Goal: Subscribe to service/newsletter

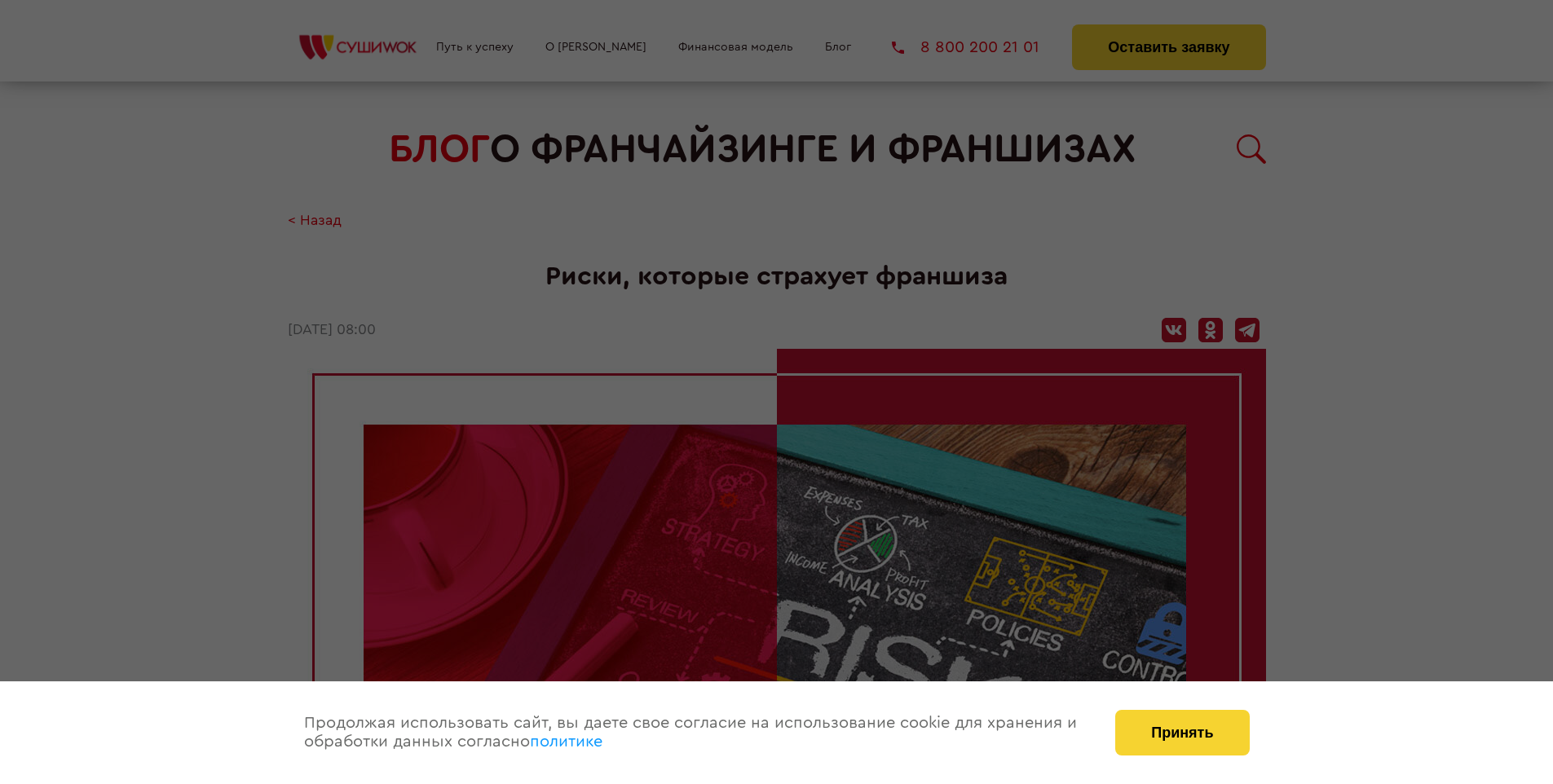
scroll to position [1702, 0]
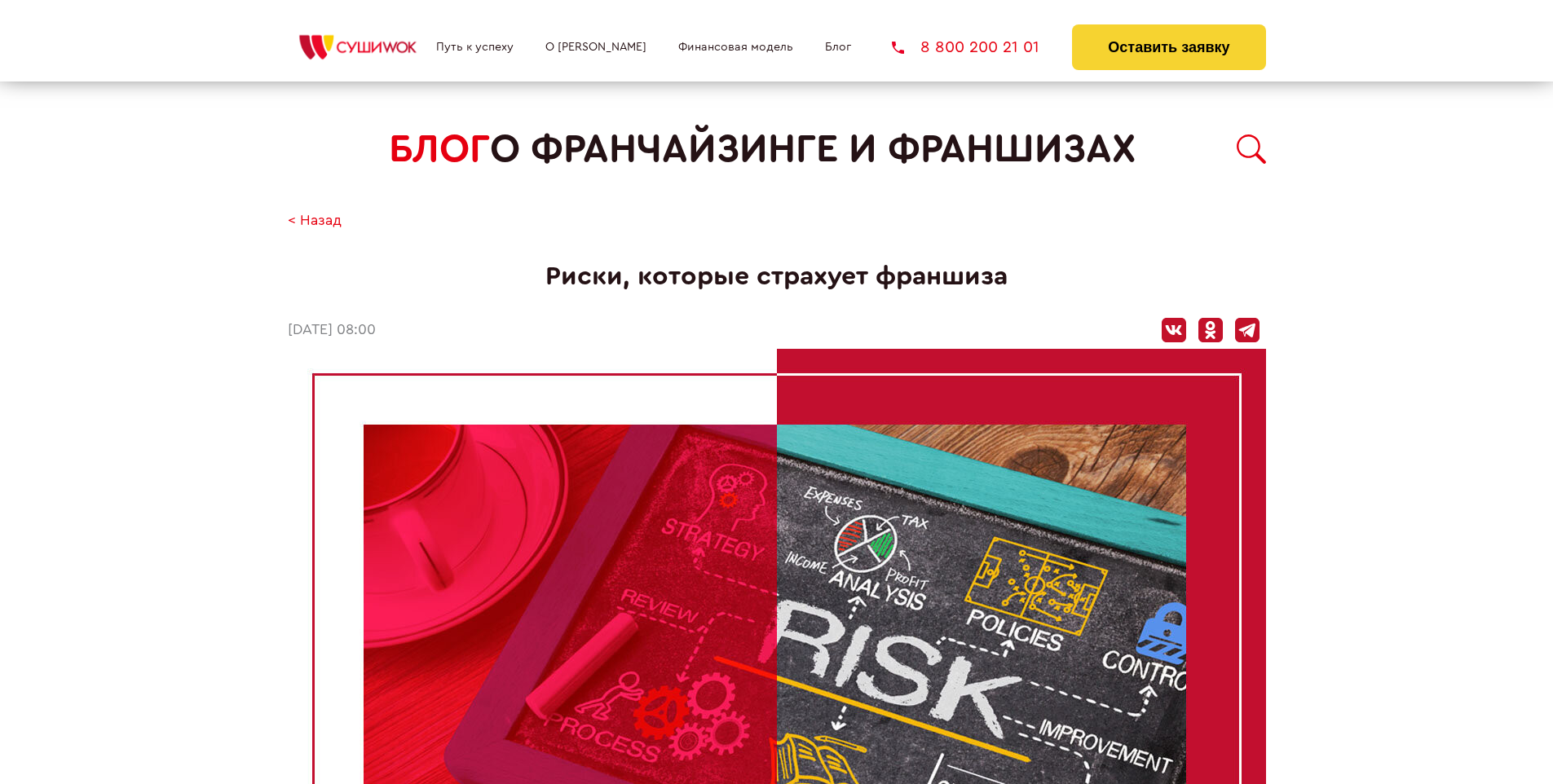
scroll to position [1702, 0]
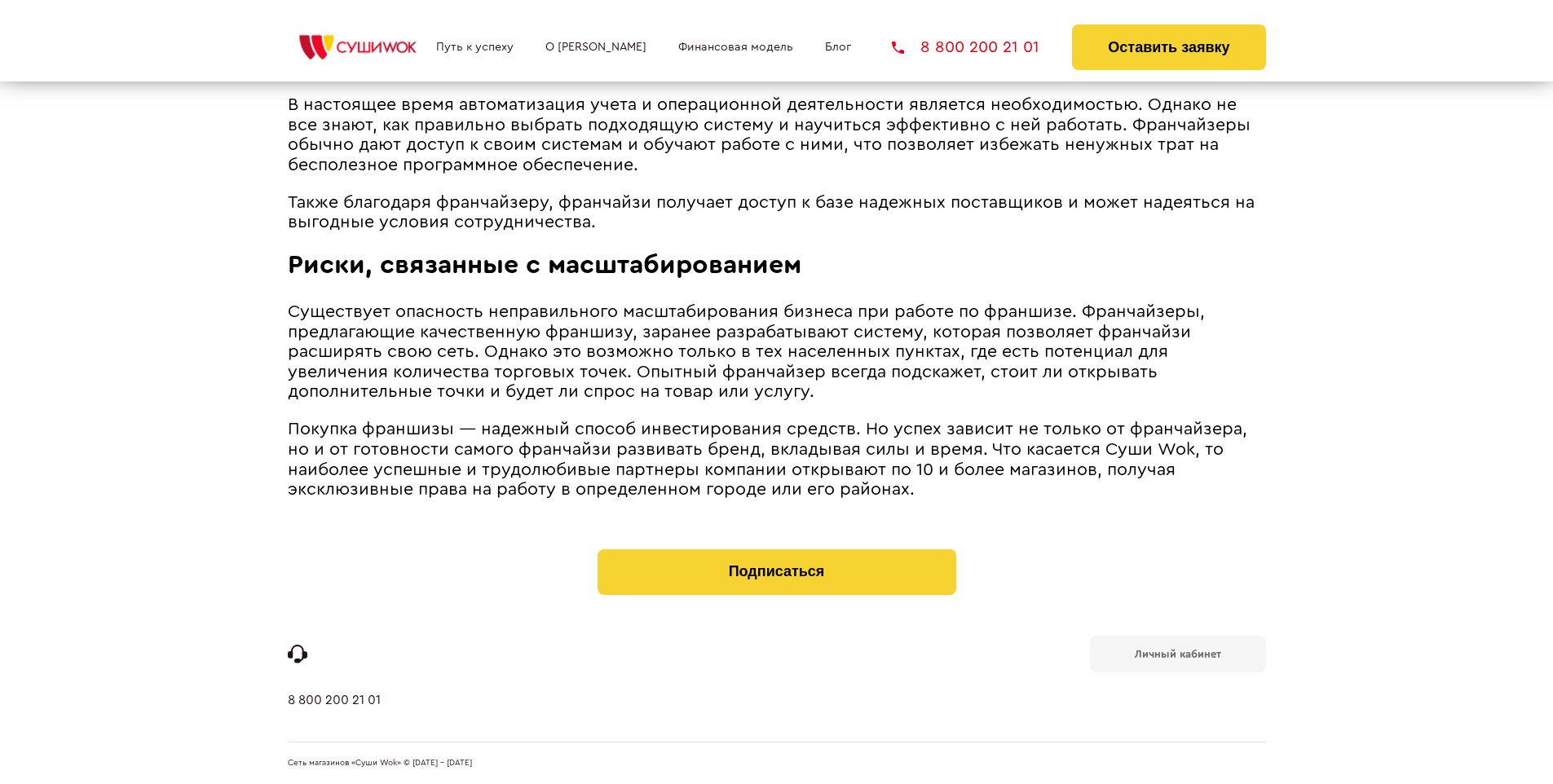
click at [1177, 652] on b "Личный кабинет" at bounding box center [1177, 653] width 86 height 10
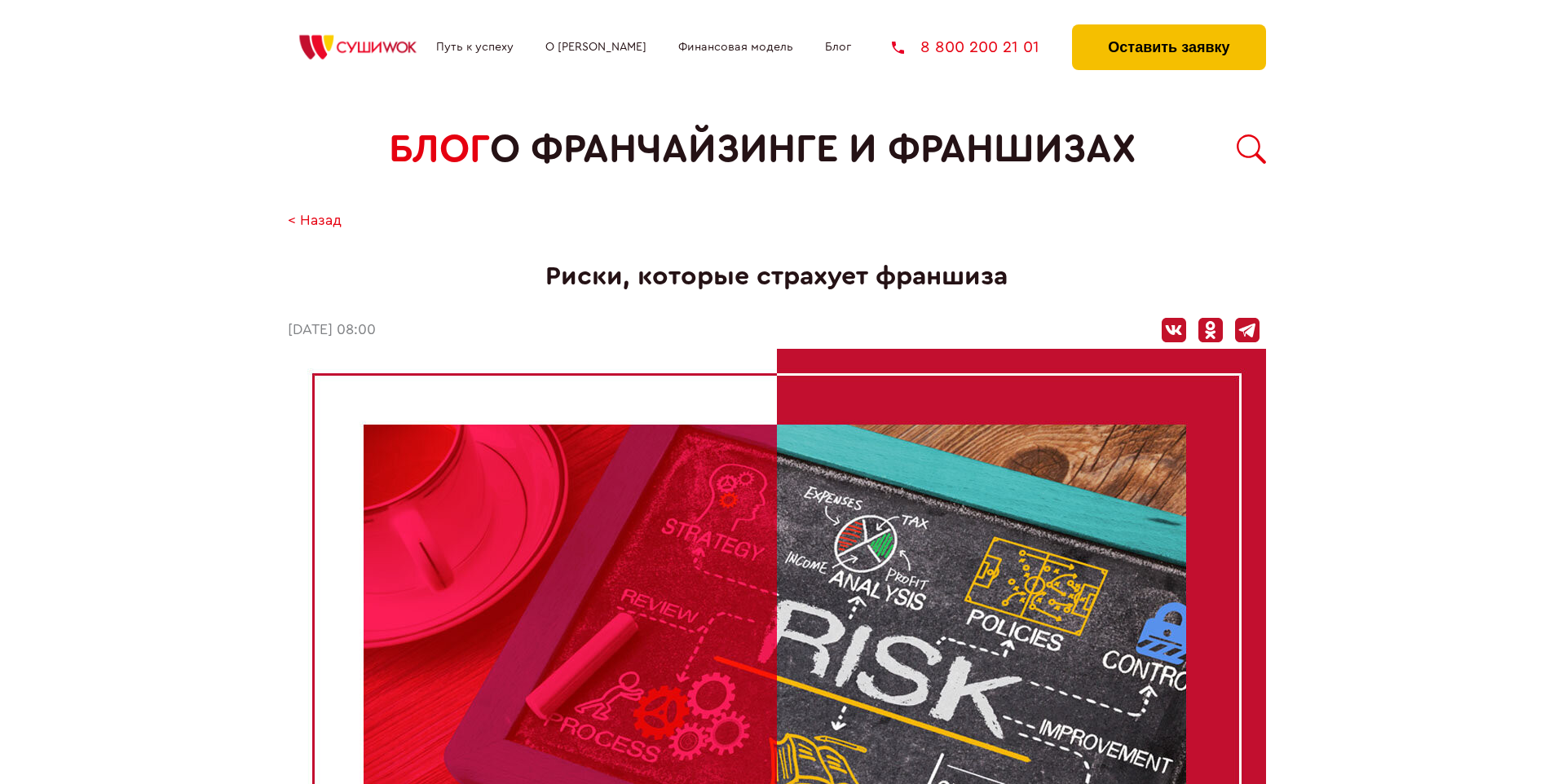
click at [1168, 28] on button "Оставить заявку" at bounding box center [1168, 46] width 193 height 46
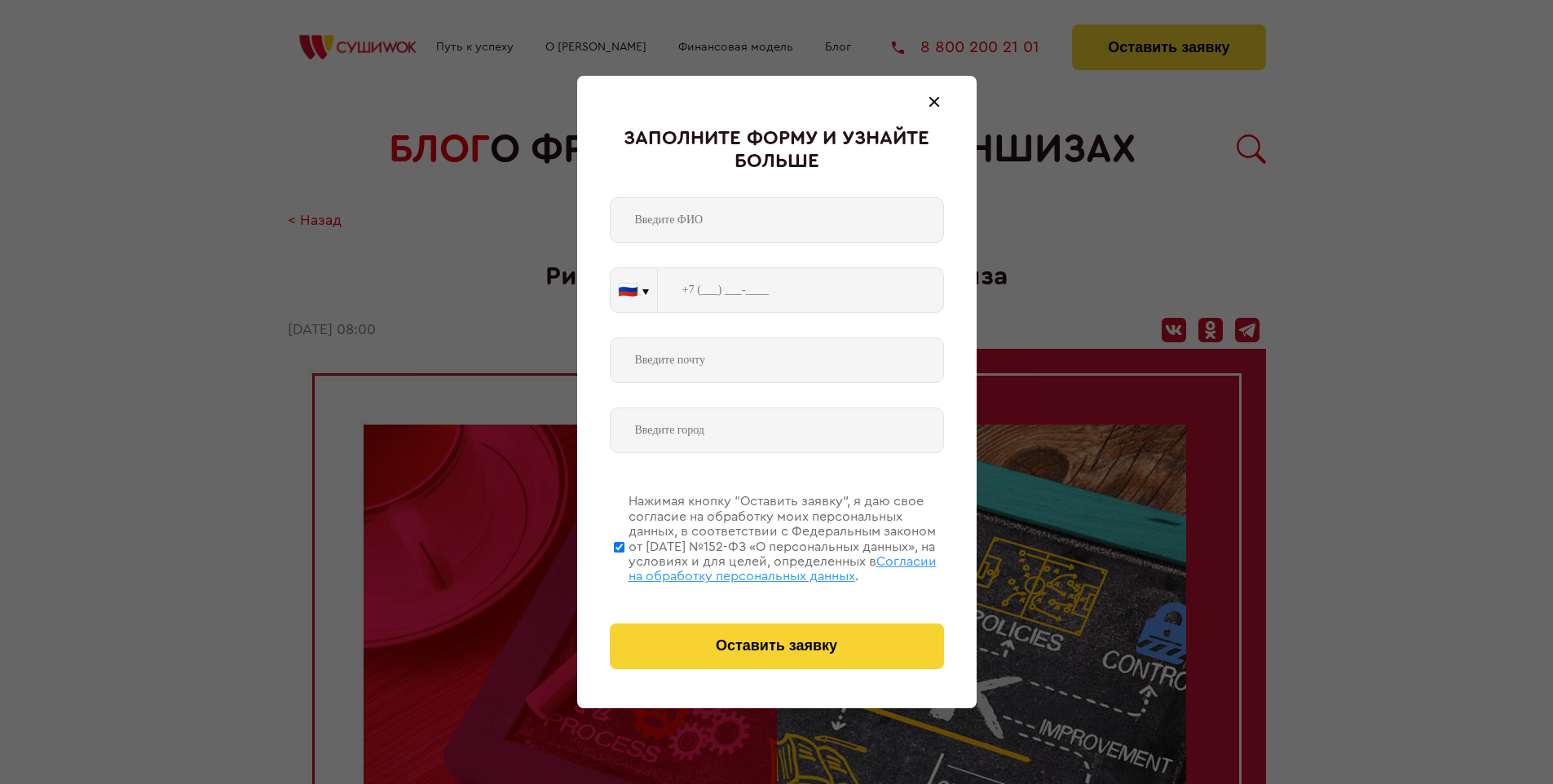
click at [756, 567] on span "Согласии на обработку персональных данных" at bounding box center [783, 568] width 308 height 28
click at [624, 567] on input "Нажимая кнопку “Оставить заявку”, я даю свое согласие на обработку моих персона…" at bounding box center [619, 547] width 10 height 131
checkbox input "false"
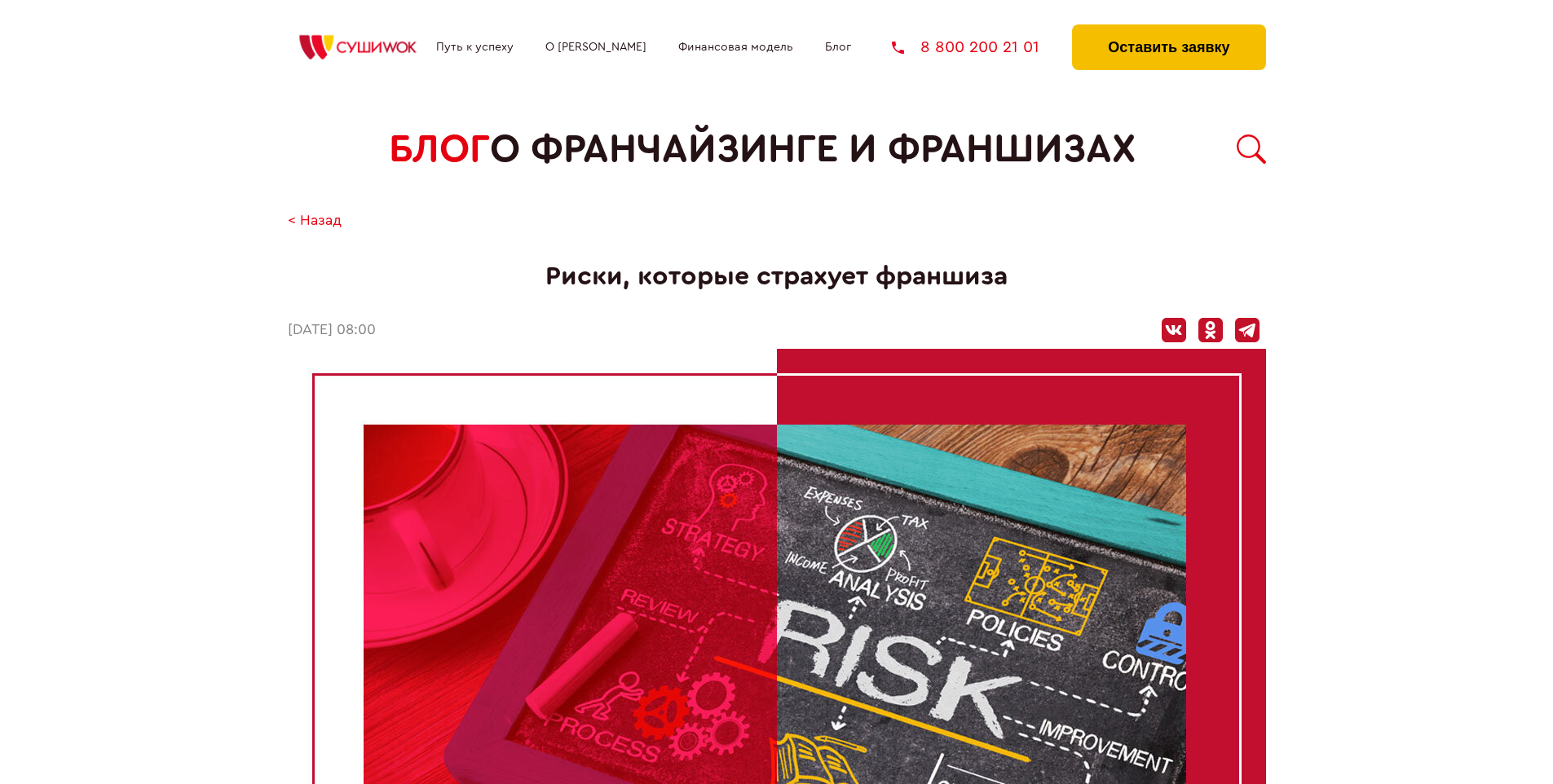
click at [1168, 28] on button "Оставить заявку" at bounding box center [1168, 46] width 193 height 46
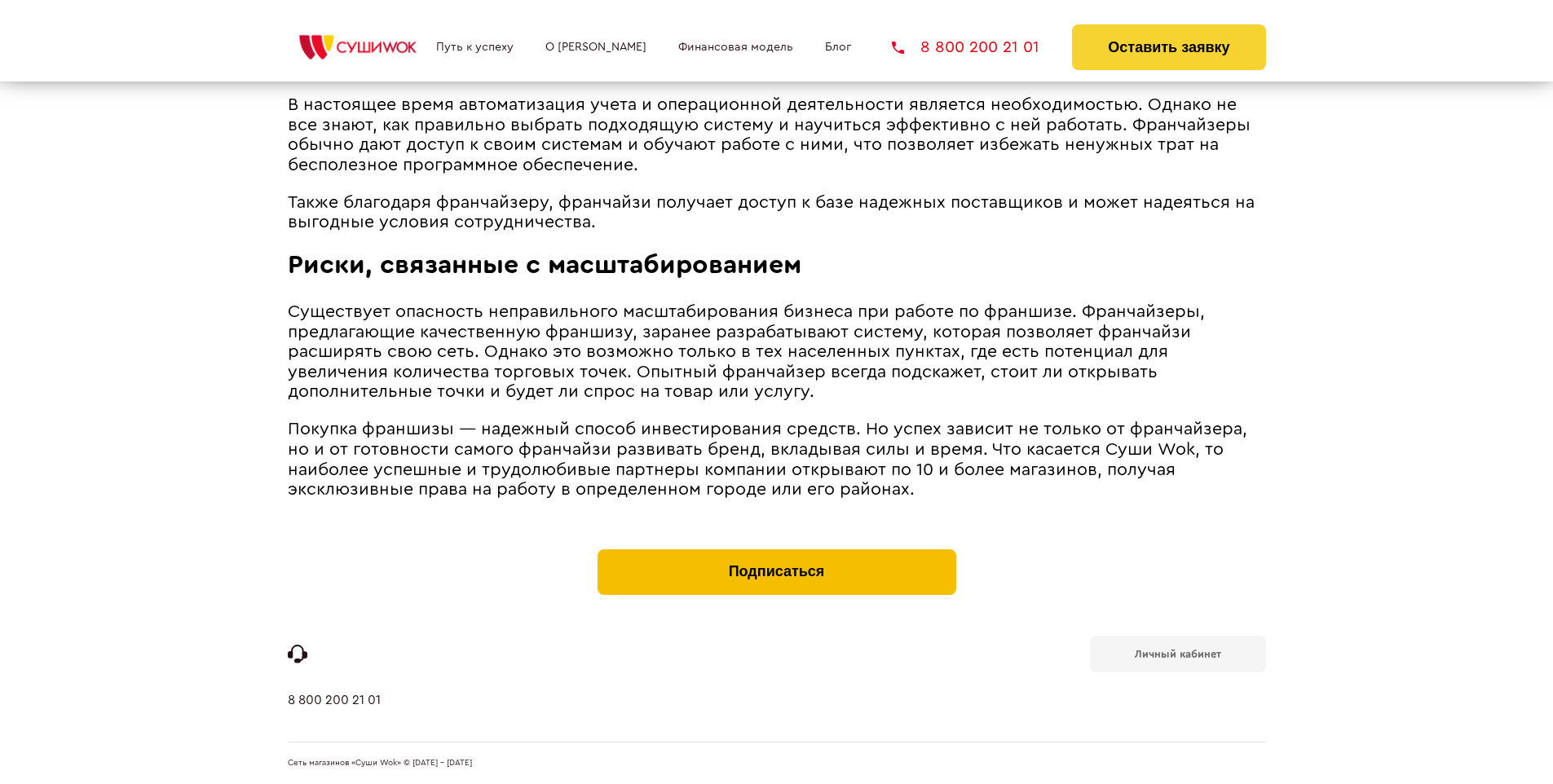
click at [776, 553] on button "Подписаться" at bounding box center [776, 572] width 359 height 46
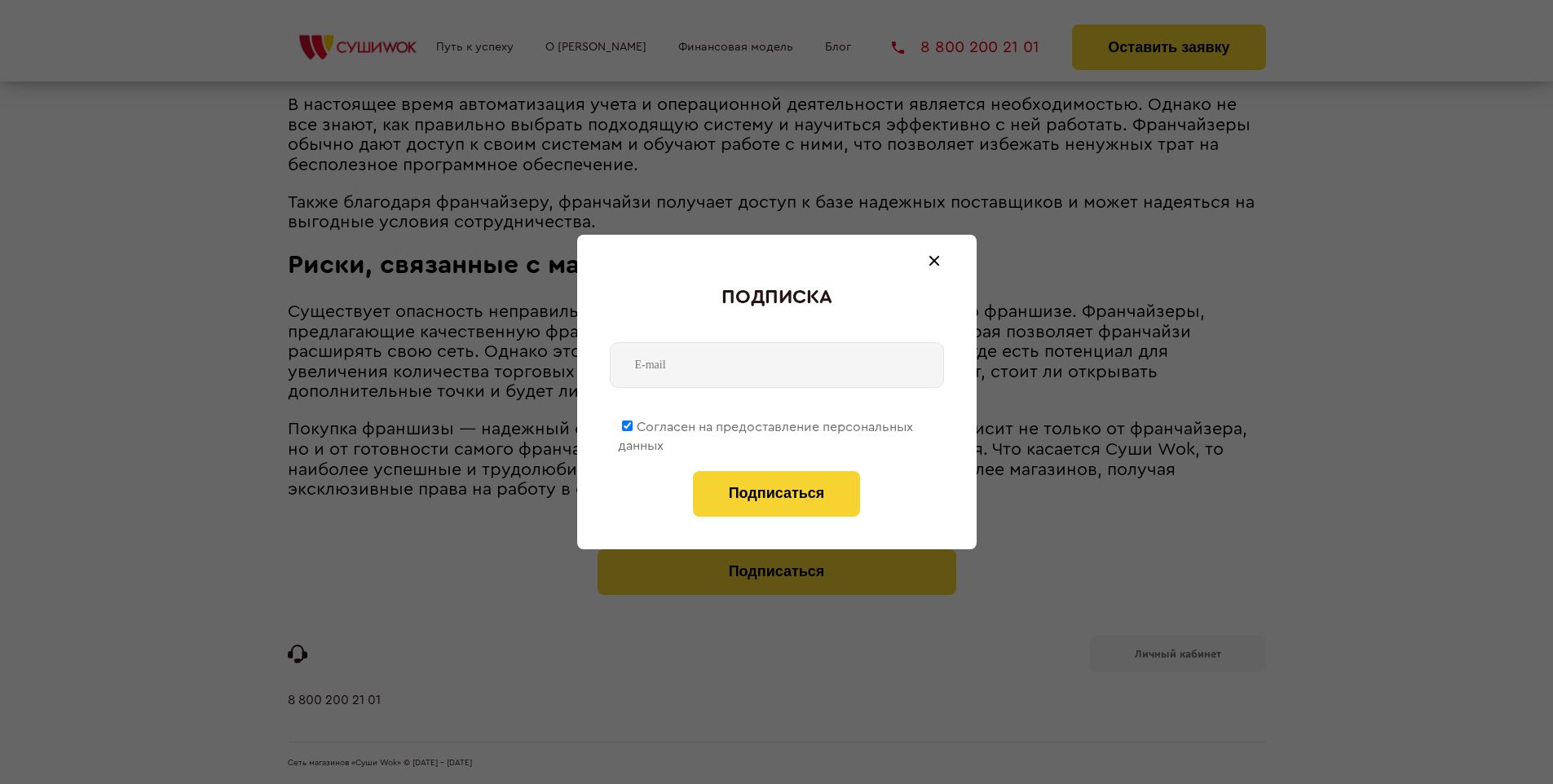
click at [766, 424] on span "Согласен на предоставление персональных данных" at bounding box center [764, 436] width 295 height 32
click at [632, 424] on input "Согласен на предоставление персональных данных" at bounding box center [627, 426] width 10 height 10
checkbox input "false"
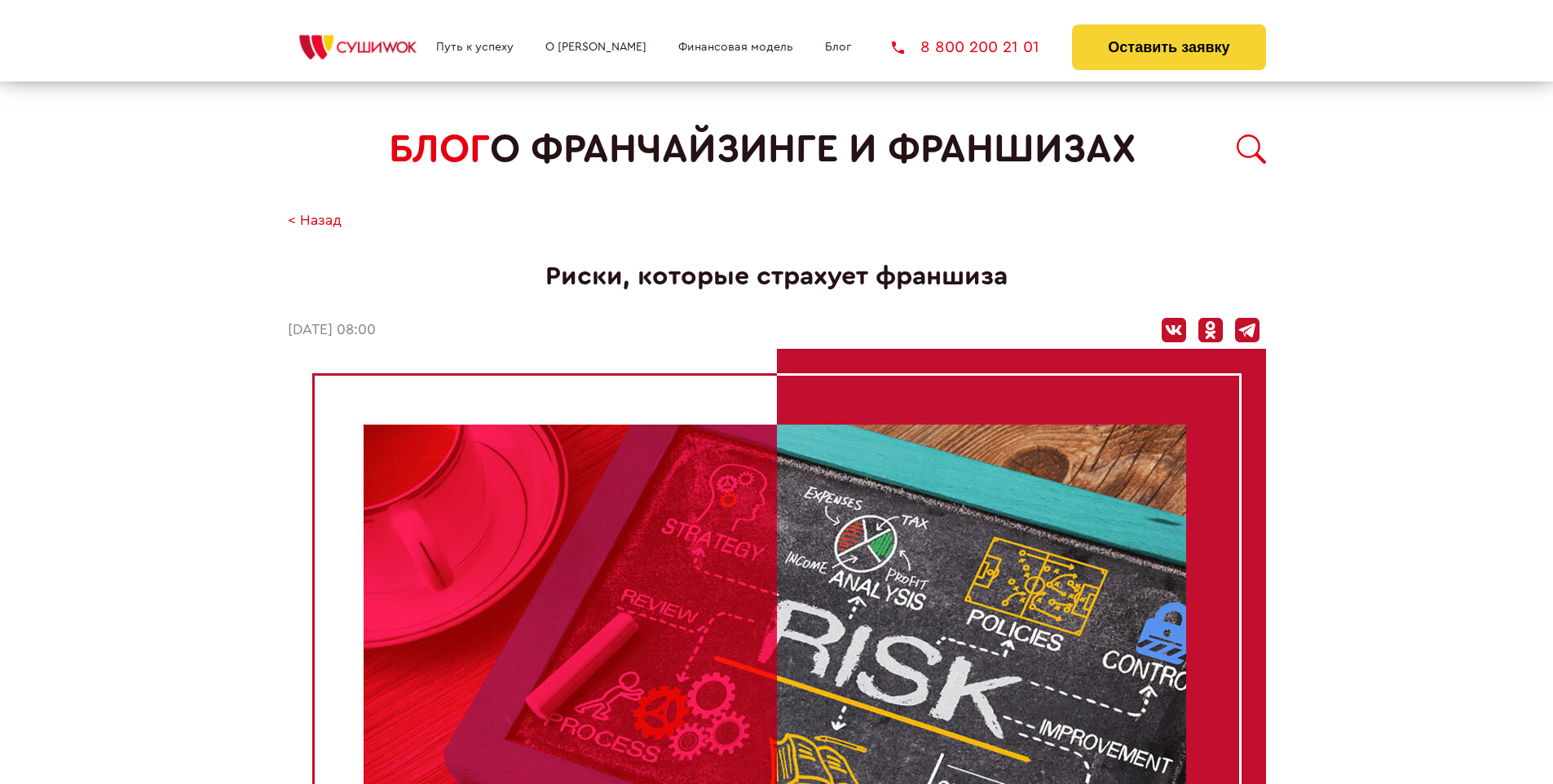
scroll to position [1702, 0]
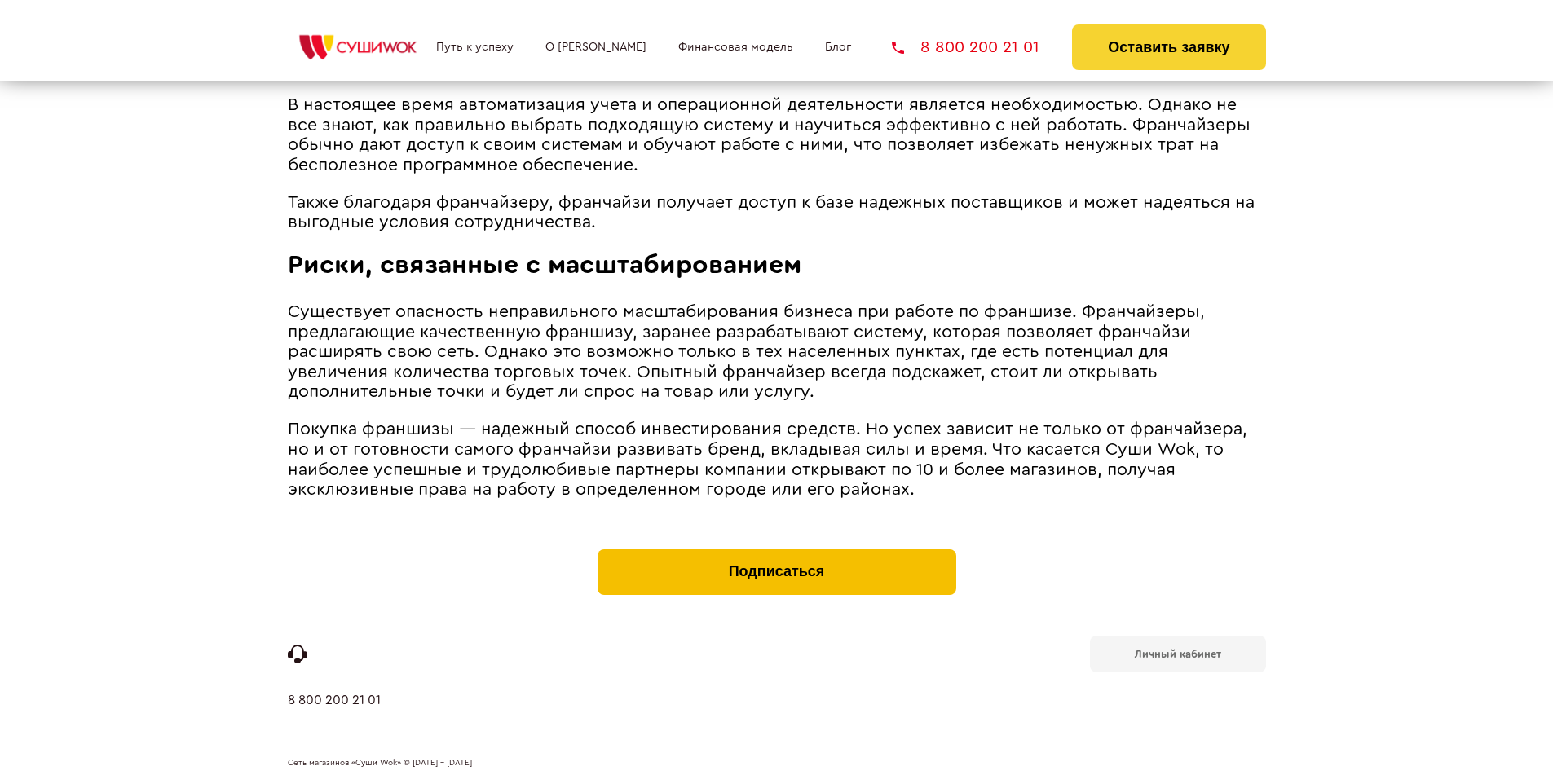
click at [776, 553] on button "Подписаться" at bounding box center [776, 572] width 359 height 46
